Goal: Task Accomplishment & Management: Complete application form

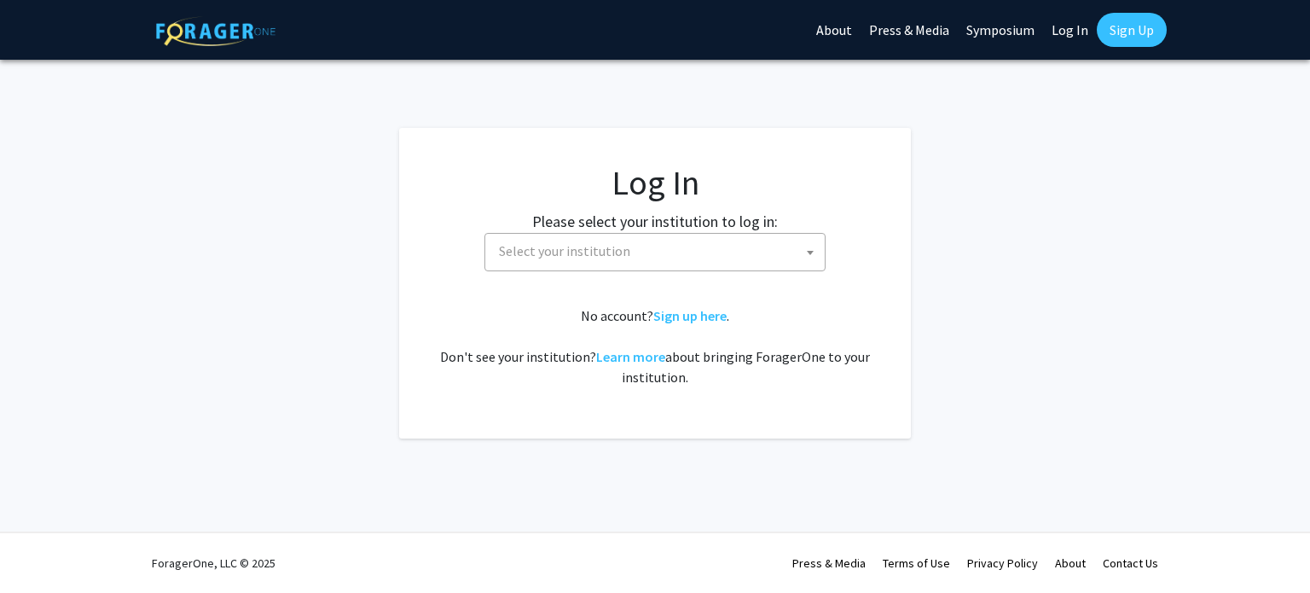
select select
click at [733, 260] on span "Select your institution" at bounding box center [658, 251] width 333 height 35
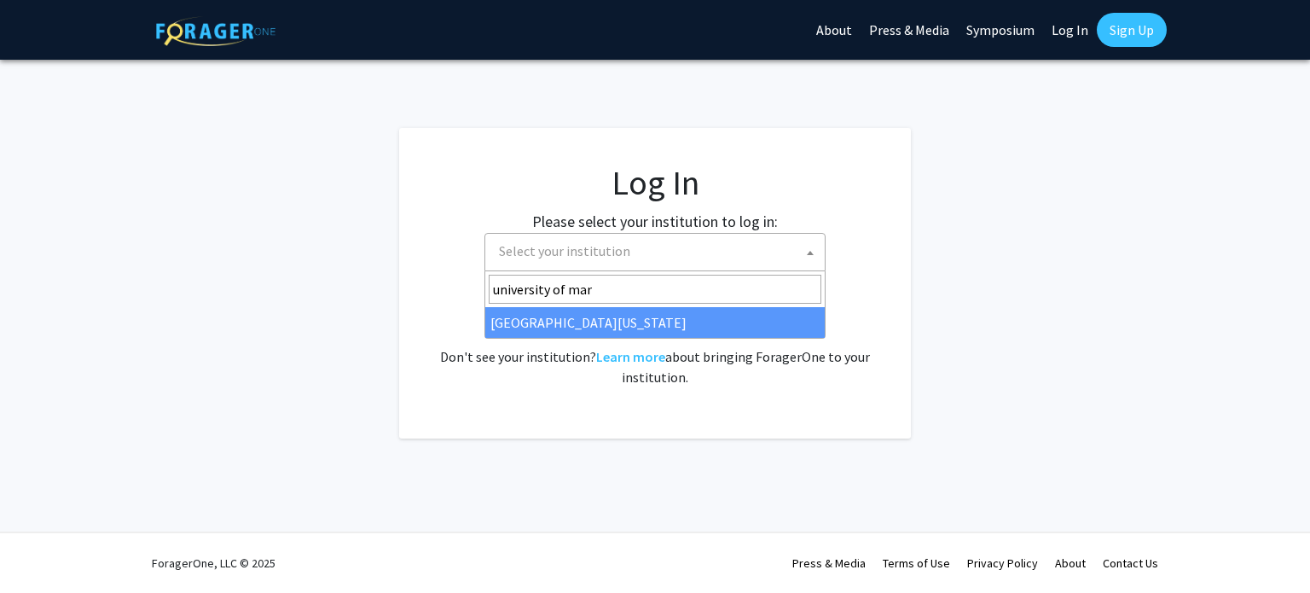
type input "[GEOGRAPHIC_DATA][PERSON_NAME]"
select select "31"
